Goal: Communication & Community: Answer question/provide support

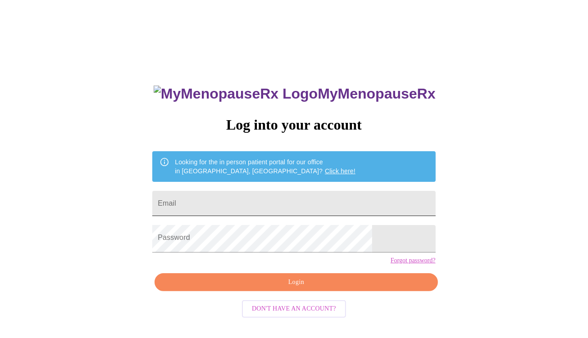
click at [255, 206] on input "Email" at bounding box center [293, 203] width 283 height 25
type input "karenglasgow@ymail.com"
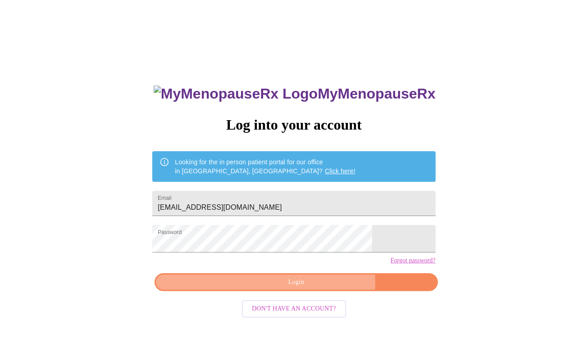
click at [294, 288] on span "Login" at bounding box center [296, 282] width 262 height 11
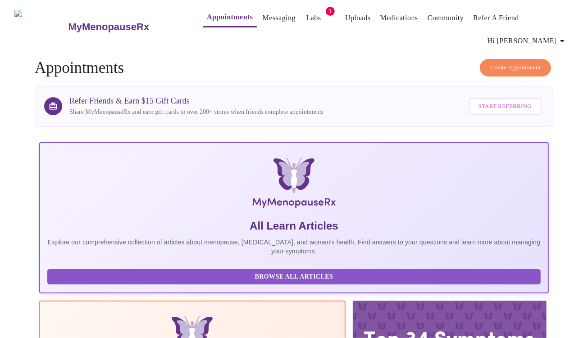
click at [263, 22] on link "Messaging" at bounding box center [279, 18] width 33 height 13
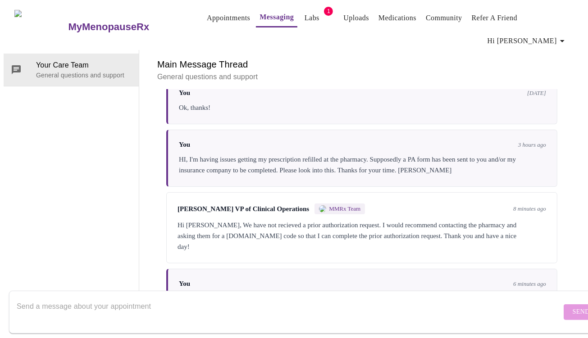
scroll to position [2390, 0]
drag, startPoint x: 30, startPoint y: 295, endPoint x: 115, endPoint y: 274, distance: 88.1
click at [30, 298] on textarea "Send a message about your appointment" at bounding box center [289, 312] width 544 height 29
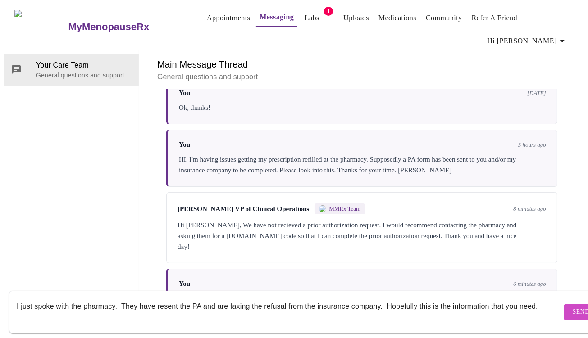
scroll to position [6, 0]
type textarea "I just spoke with the pharmacy. They have resent the PA and are faxing the refu…"
click at [572, 307] on span "Send" at bounding box center [580, 312] width 17 height 11
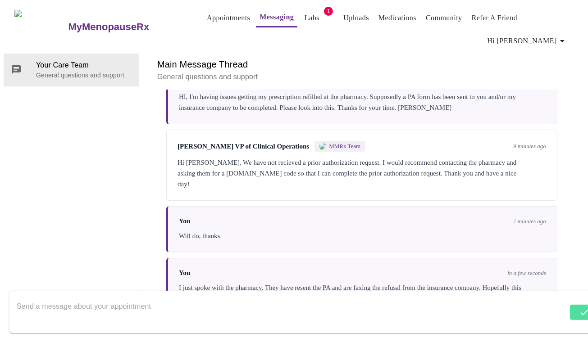
scroll to position [2455, 0]
